Goal: Check status

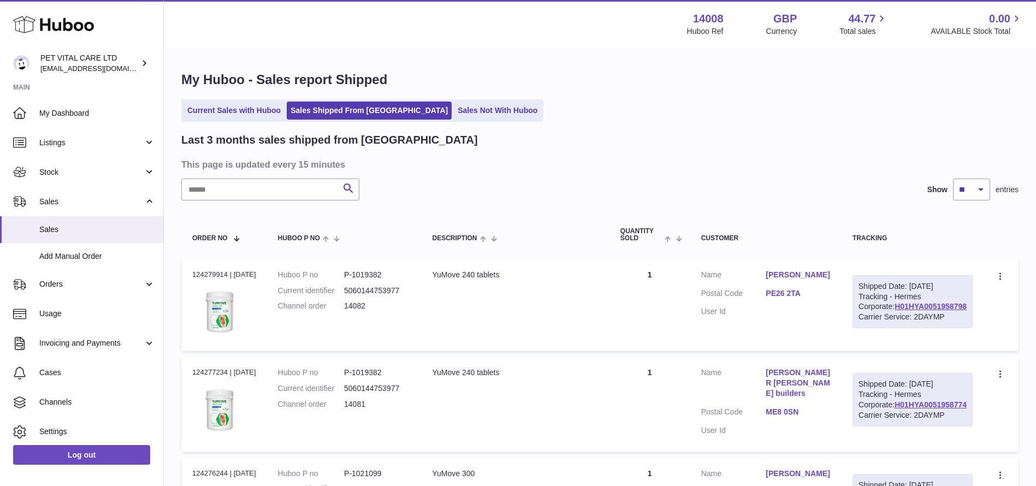
select select "**"
click at [454, 111] on link "Sales Not With Huboo" at bounding box center [497, 111] width 87 height 18
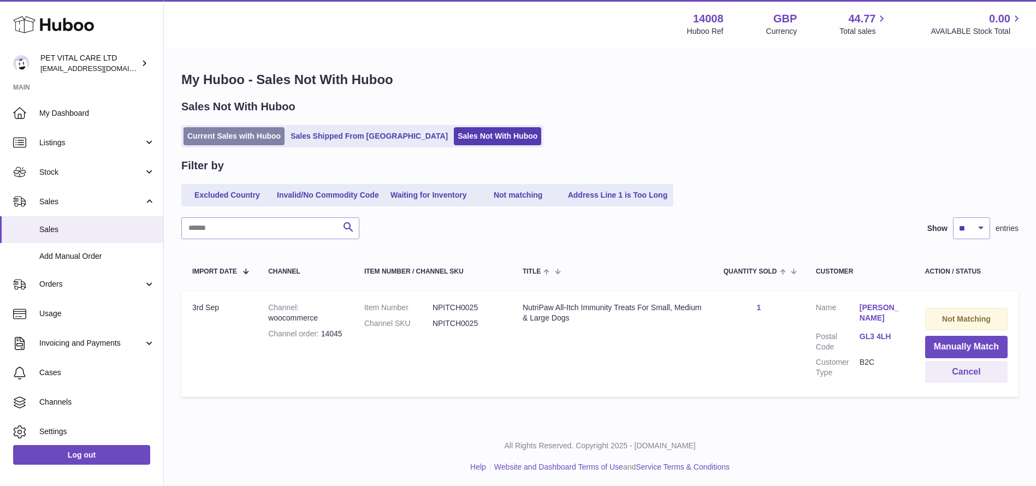
click at [257, 140] on link "Current Sales with Huboo" at bounding box center [233, 136] width 101 height 18
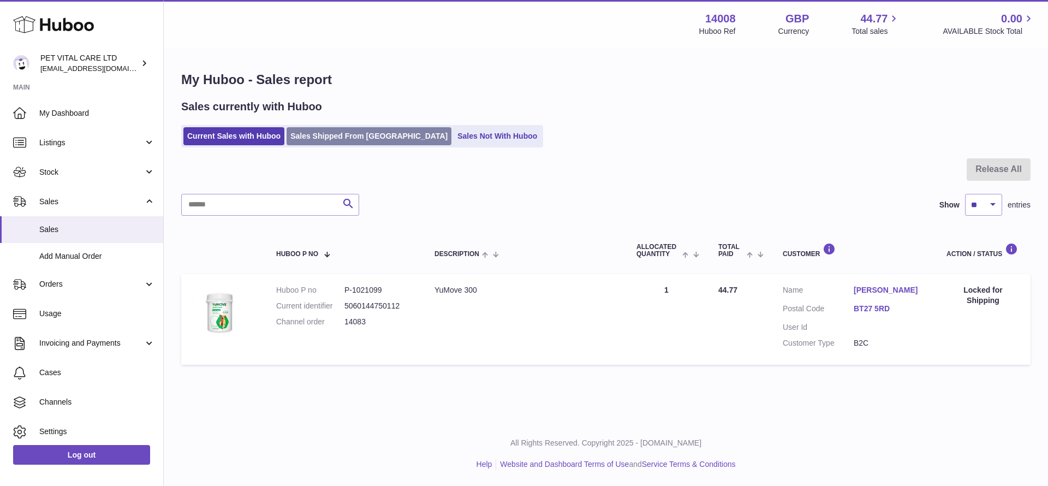
click at [335, 138] on link "Sales Shipped From [GEOGRAPHIC_DATA]" at bounding box center [369, 136] width 165 height 18
